Goal: Find specific page/section: Find specific page/section

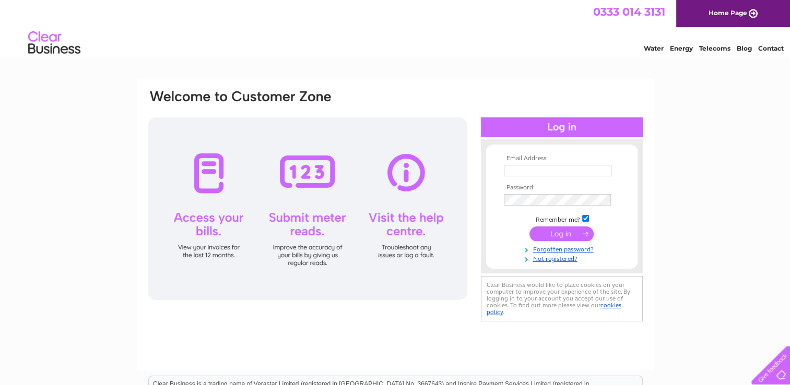
type input "[PERSON_NAME][EMAIL_ADDRESS][PERSON_NAME][DOMAIN_NAME]"
click at [571, 232] on input "submit" at bounding box center [561, 234] width 64 height 15
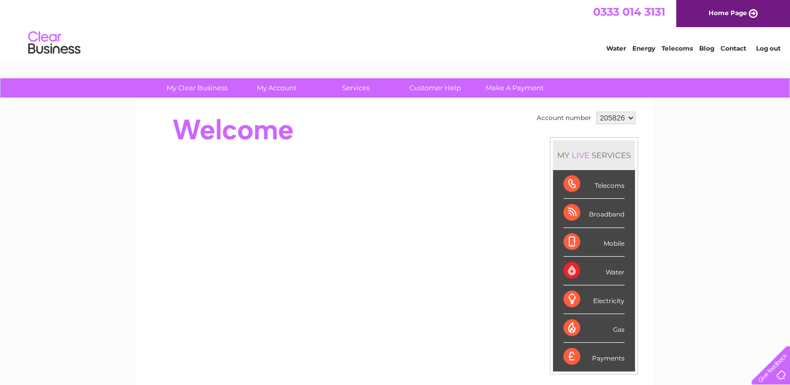
click at [734, 50] on link "Contact" at bounding box center [733, 48] width 26 height 8
